Goal: Task Accomplishment & Management: Manage account settings

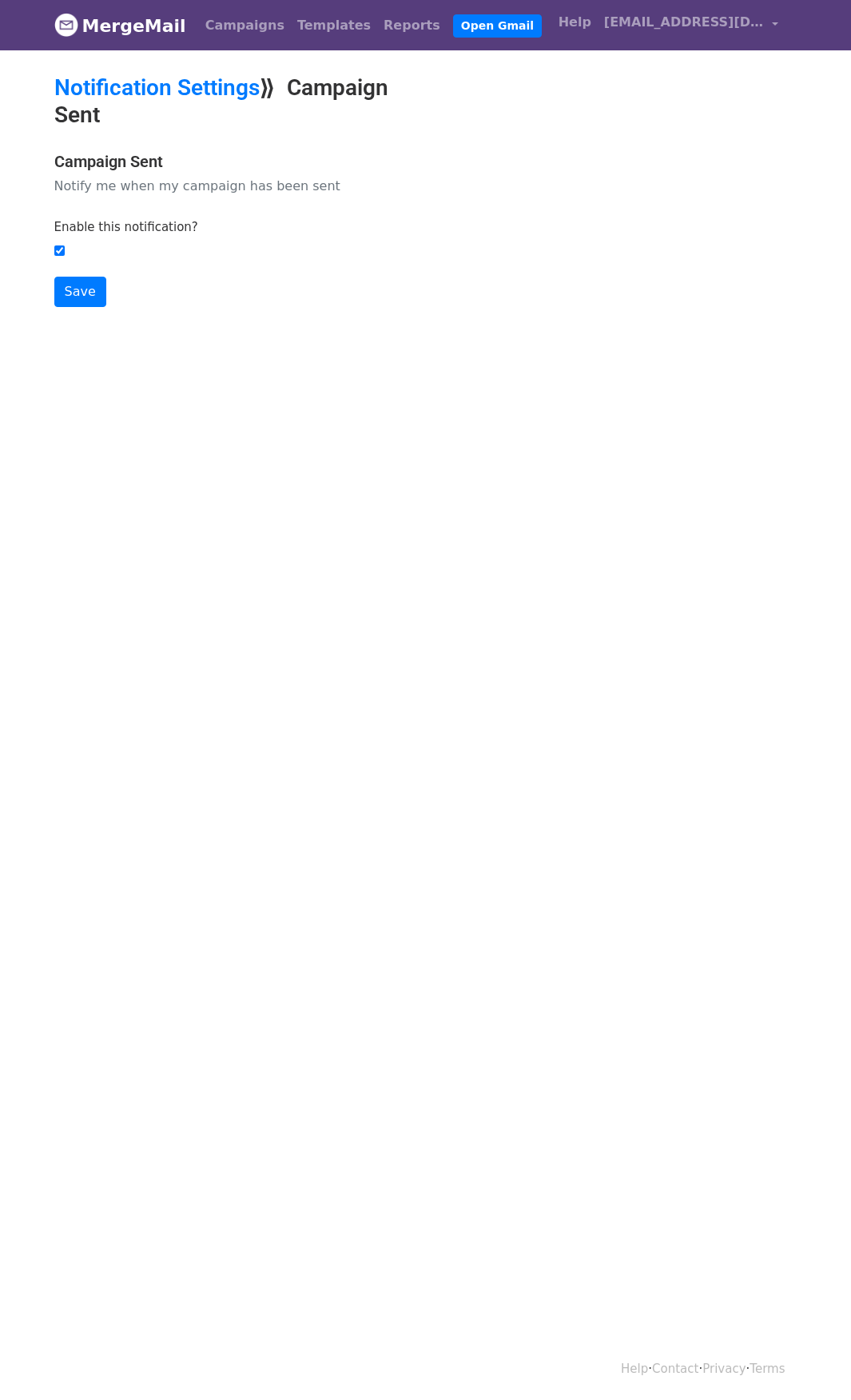
click at [61, 251] on input "Enable this notification?" at bounding box center [59, 250] width 10 height 10
checkbox input "true"
click at [644, 35] on link "[EMAIL_ADDRESS][DOMAIN_NAME]" at bounding box center [691, 25] width 187 height 38
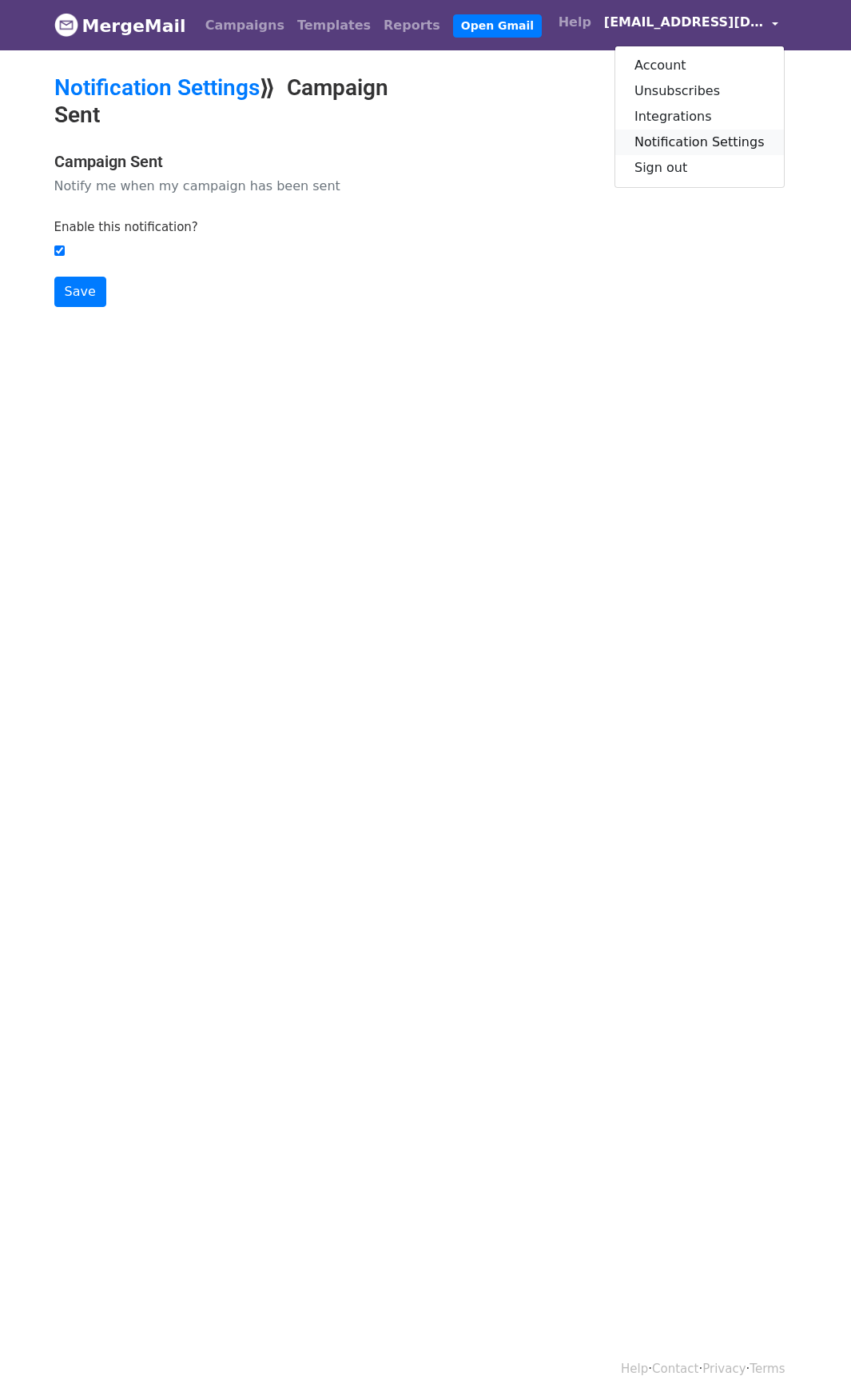
click at [693, 139] on link "Notification Settings" at bounding box center [699, 142] width 169 height 26
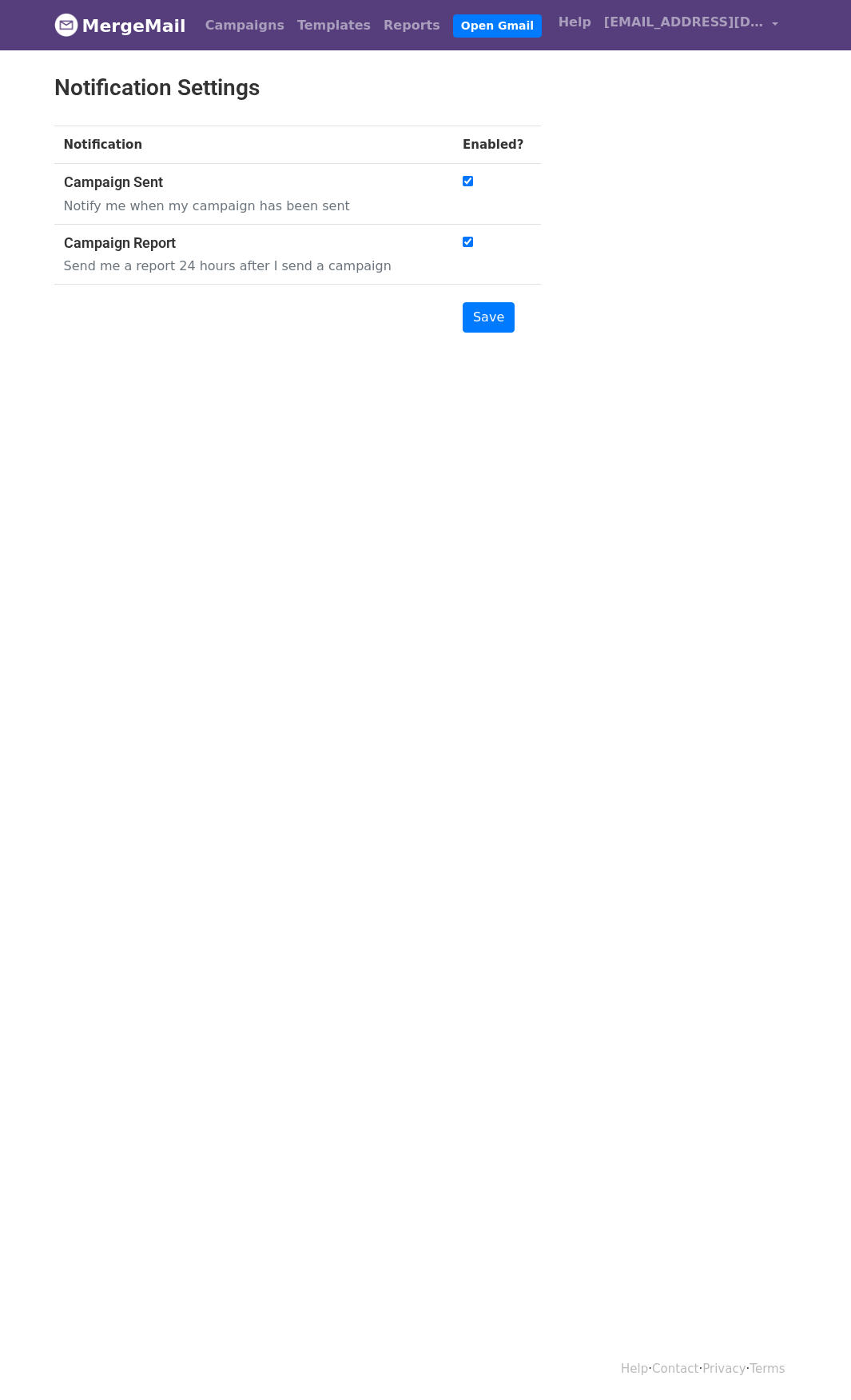
click at [467, 180] on input "checkbox" at bounding box center [468, 180] width 10 height 10
checkbox input "false"
click at [473, 238] on input "checkbox" at bounding box center [468, 241] width 10 height 10
checkbox input "false"
click at [493, 314] on input "Save" at bounding box center [489, 317] width 52 height 30
